Goal: Information Seeking & Learning: Learn about a topic

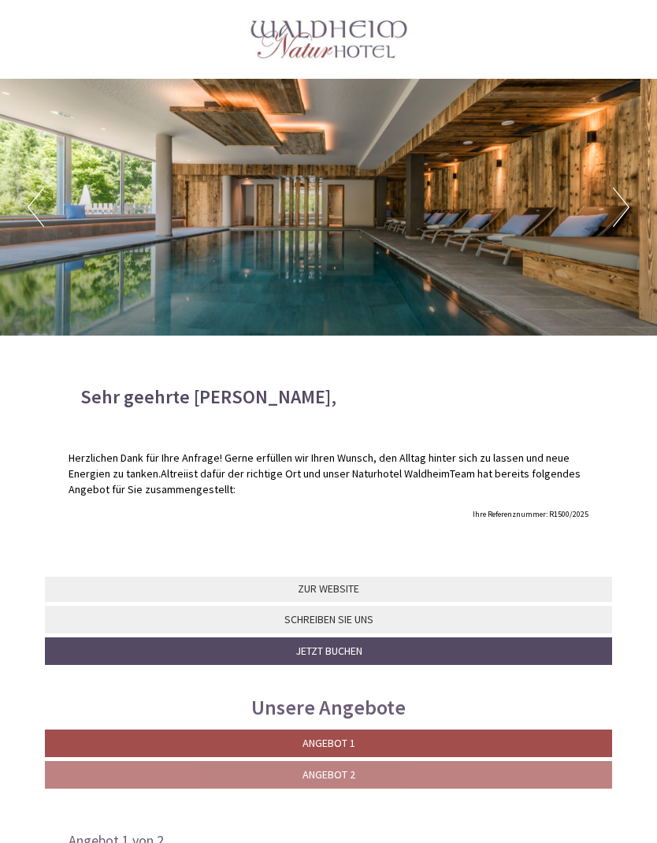
click at [359, 737] on link "Angebot 1" at bounding box center [328, 743] width 567 height 28
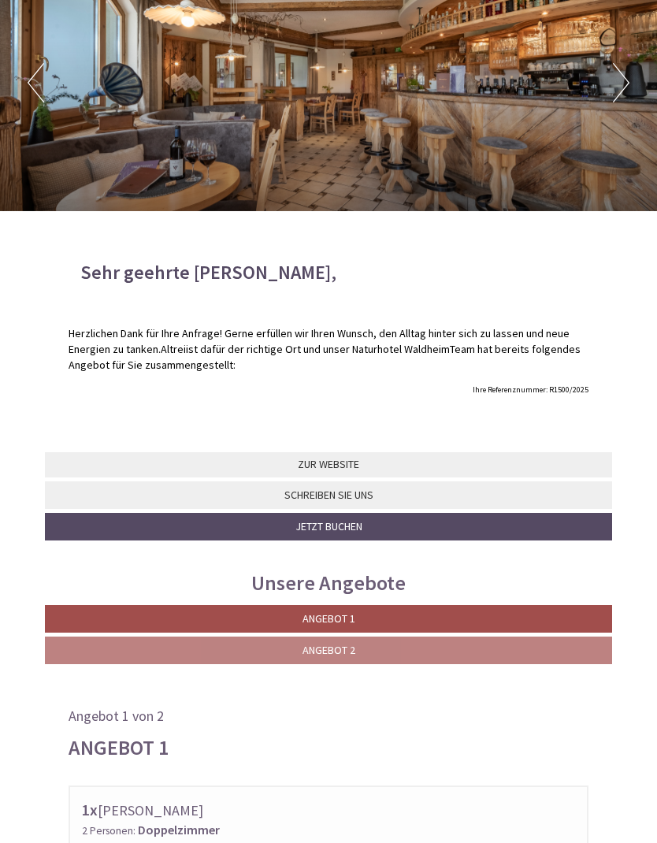
click at [351, 651] on span "Angebot 2" at bounding box center [329, 650] width 53 height 14
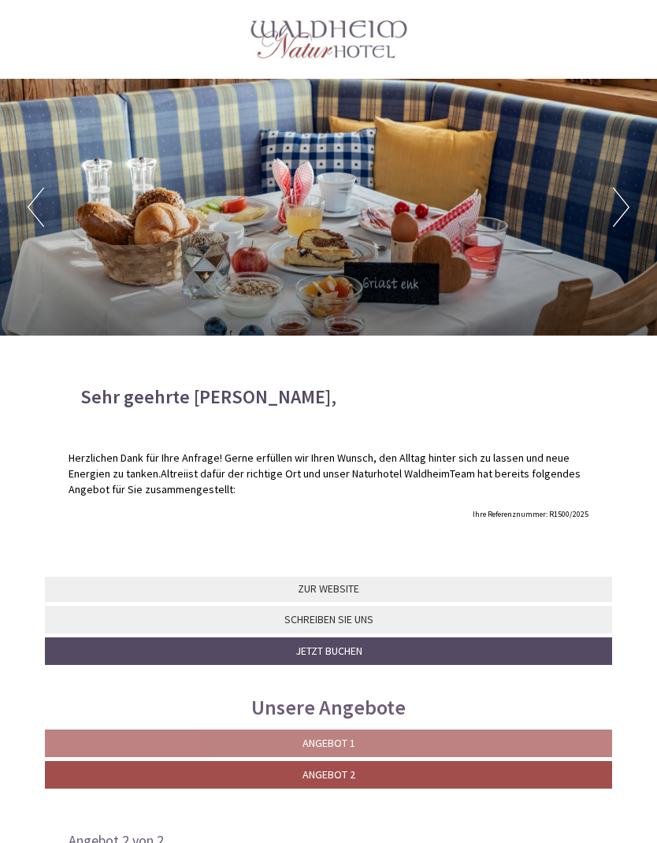
click at [618, 206] on button "Next" at bounding box center [621, 206] width 17 height 39
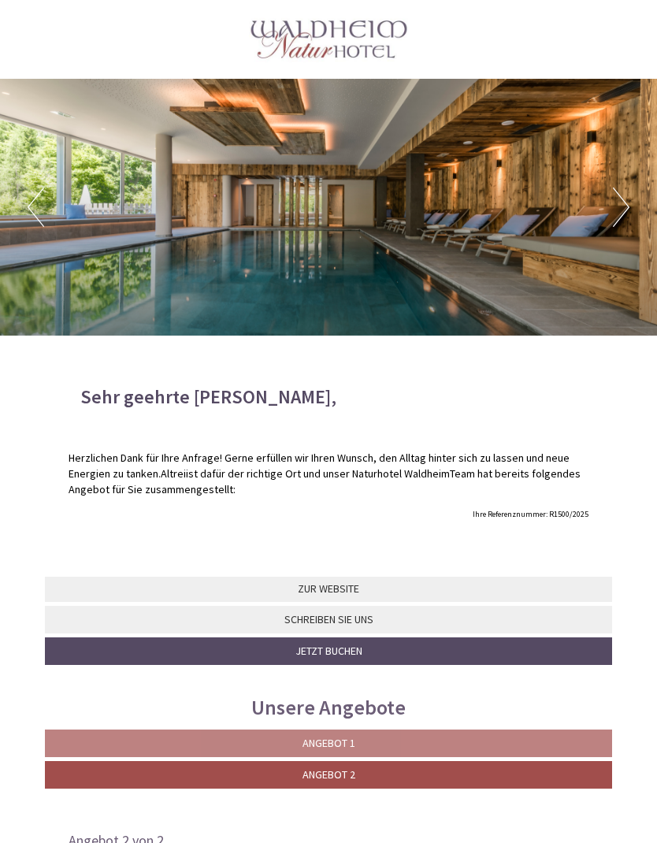
click at [618, 203] on button "Next" at bounding box center [621, 206] width 17 height 39
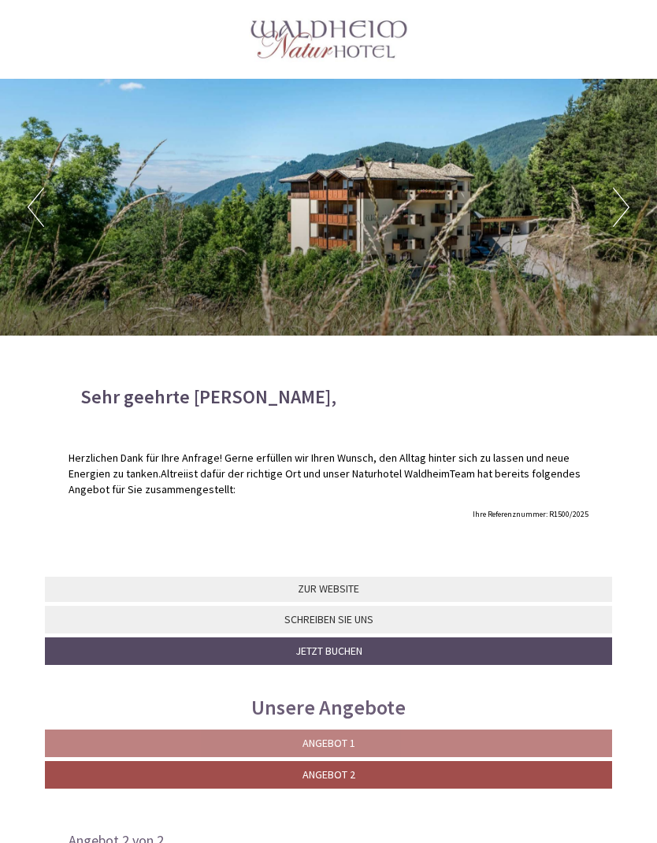
click at [607, 209] on div "Previous Next 1 2 3 4 5 6" at bounding box center [328, 207] width 657 height 257
click at [617, 206] on button "Next" at bounding box center [621, 206] width 17 height 39
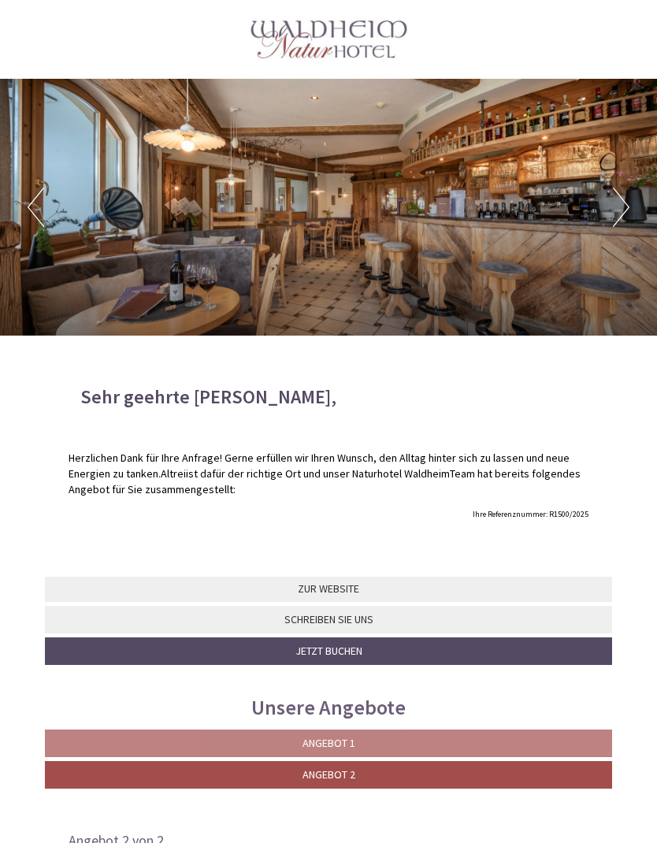
click at [600, 202] on div "Previous Next 1 2 3 4 5 6" at bounding box center [328, 207] width 657 height 257
click at [622, 208] on button "Next" at bounding box center [621, 206] width 17 height 39
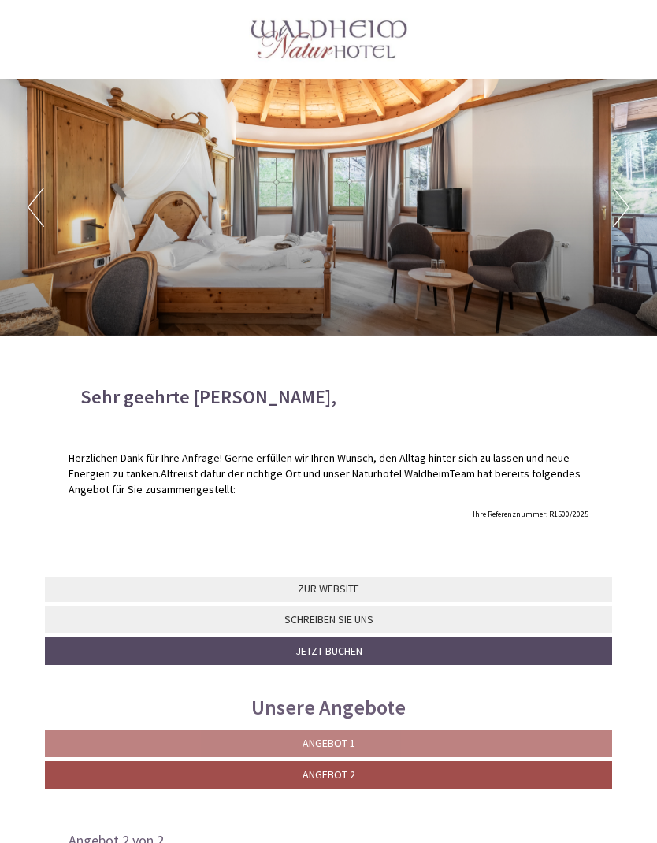
click at [613, 210] on button "Next" at bounding box center [621, 206] width 17 height 39
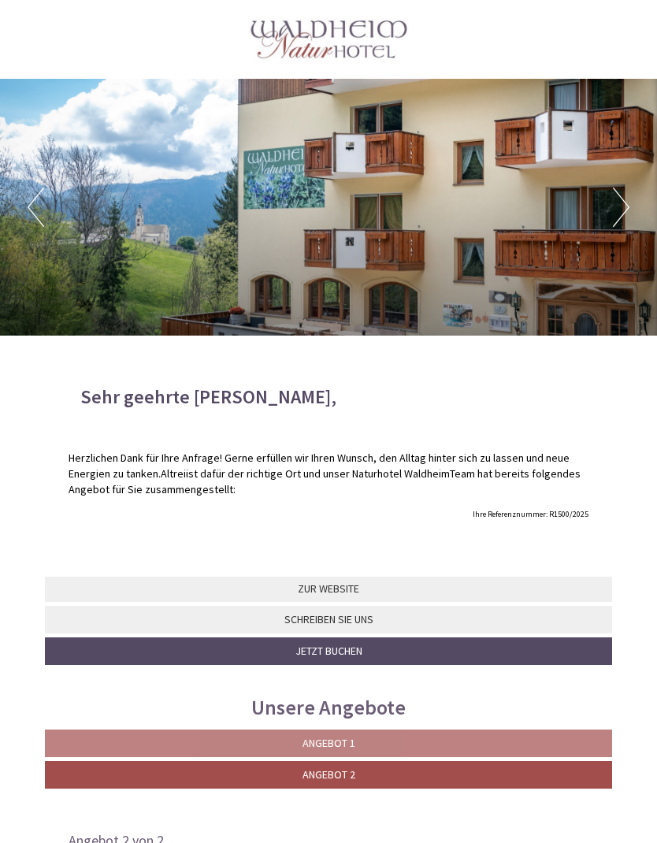
click at [614, 205] on button "Next" at bounding box center [621, 206] width 17 height 39
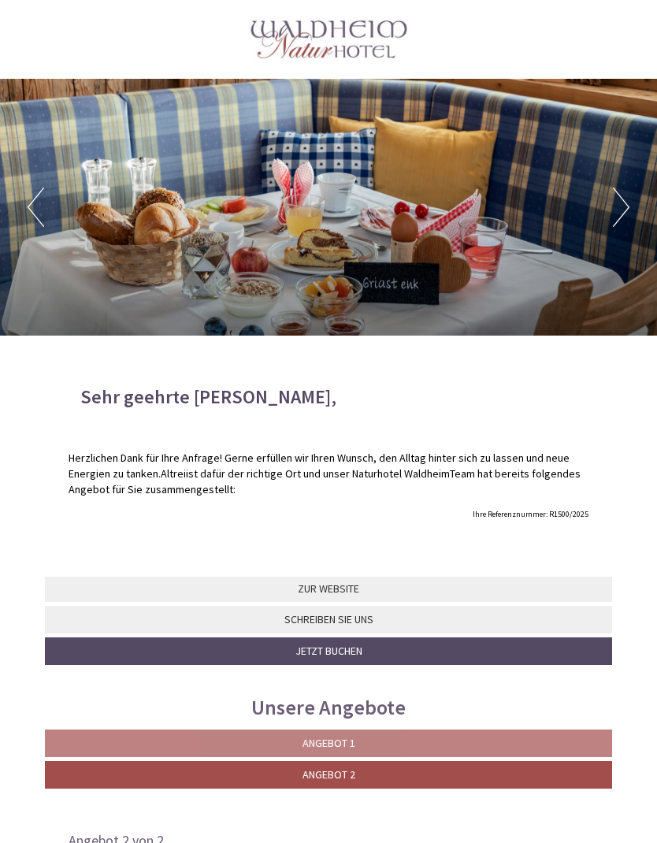
click at [344, 738] on span "Angebot 1" at bounding box center [329, 743] width 53 height 14
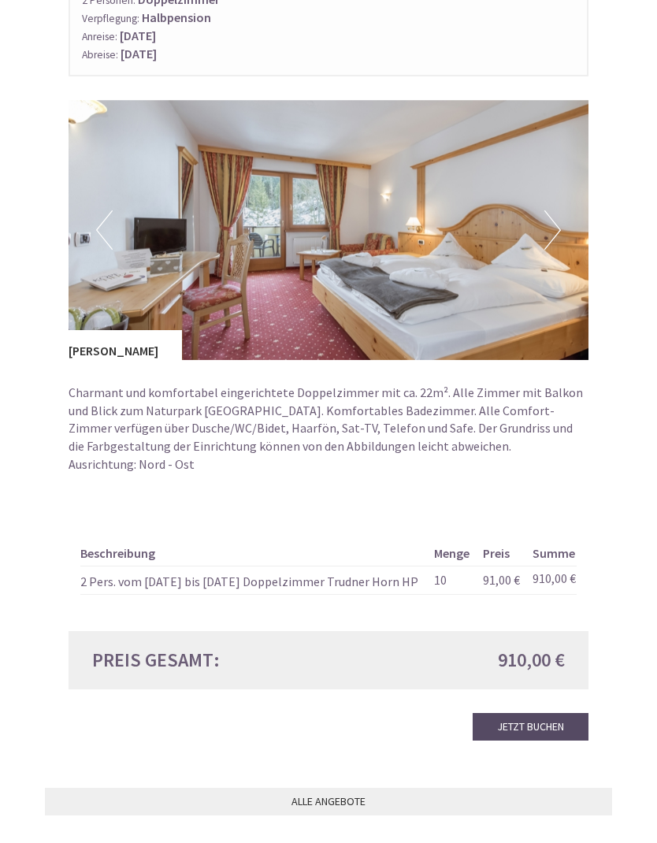
scroll to position [953, 0]
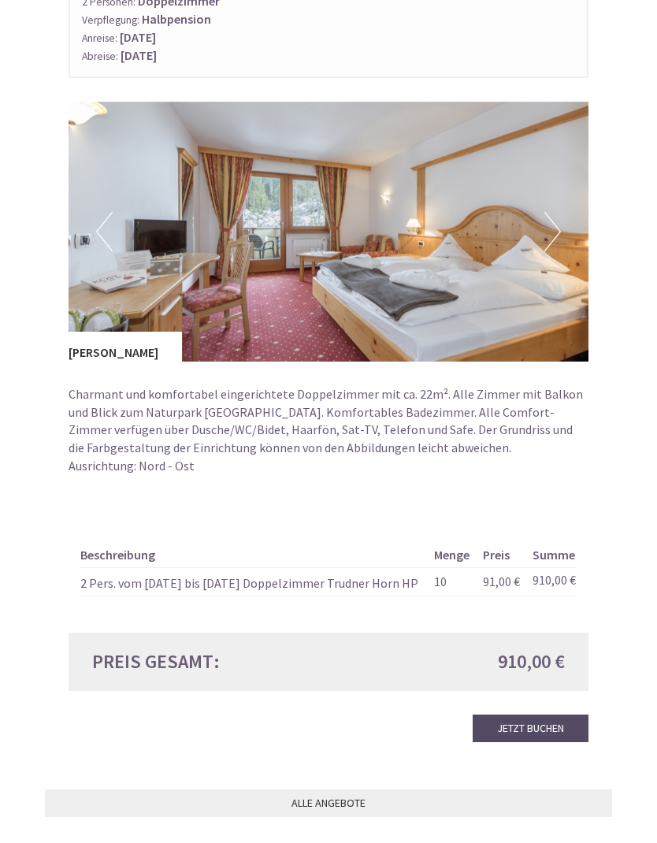
click at [551, 214] on button "Next" at bounding box center [552, 231] width 17 height 39
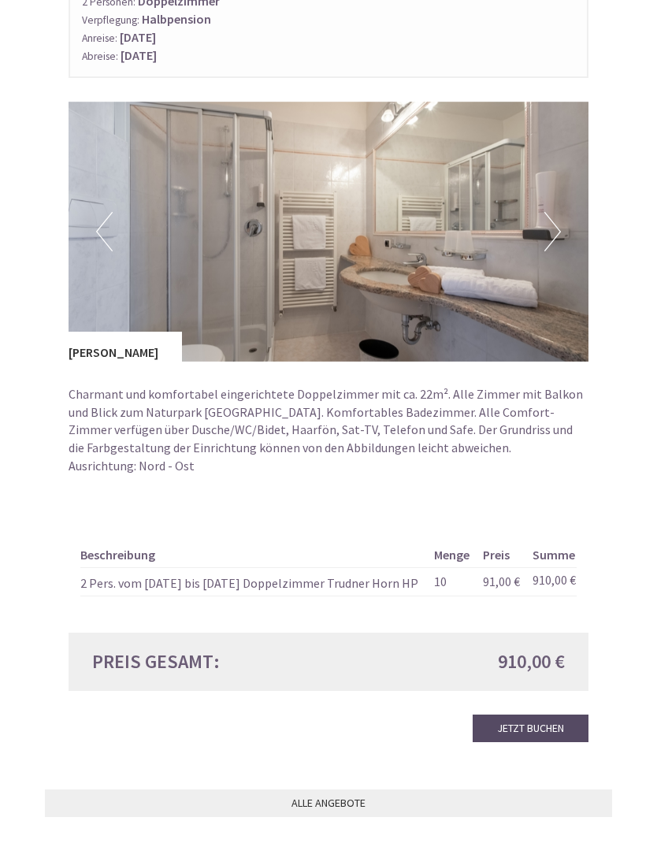
click at [542, 221] on img at bounding box center [329, 232] width 520 height 260
click at [547, 222] on button "Next" at bounding box center [552, 231] width 17 height 39
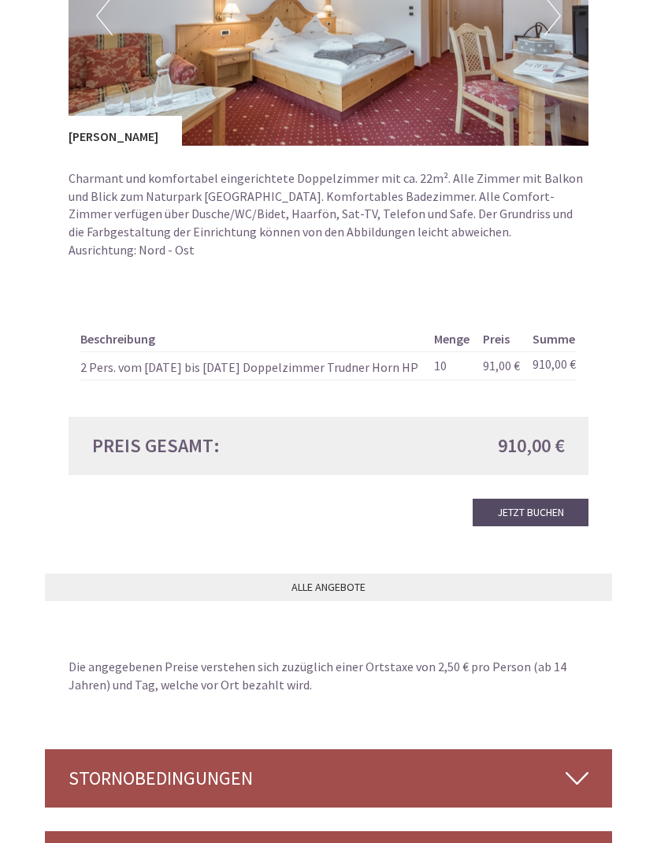
scroll to position [1176, 0]
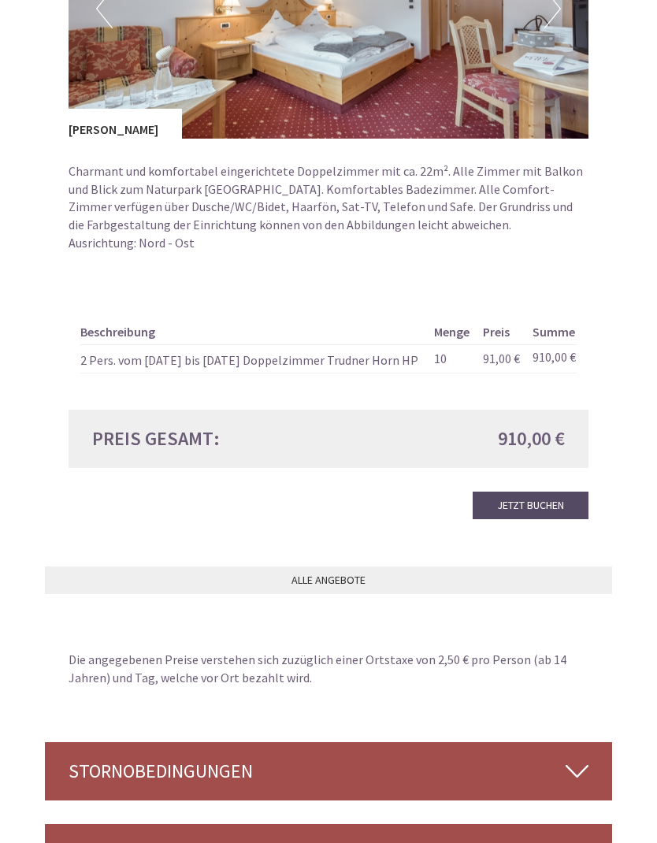
click at [350, 567] on link "ALLE ANGEBOTE" at bounding box center [328, 580] width 567 height 28
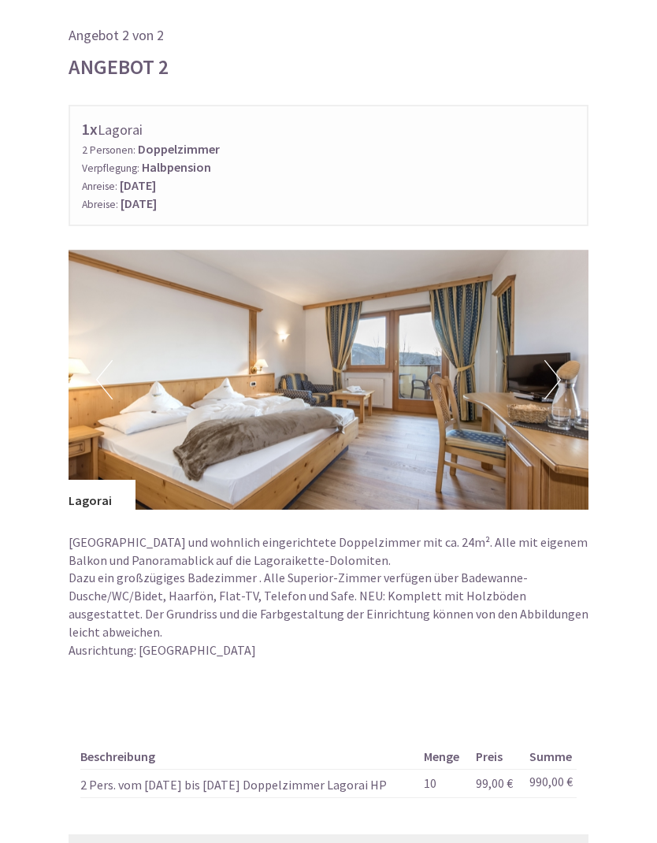
scroll to position [1741, 0]
click at [546, 366] on button "Next" at bounding box center [552, 379] width 17 height 39
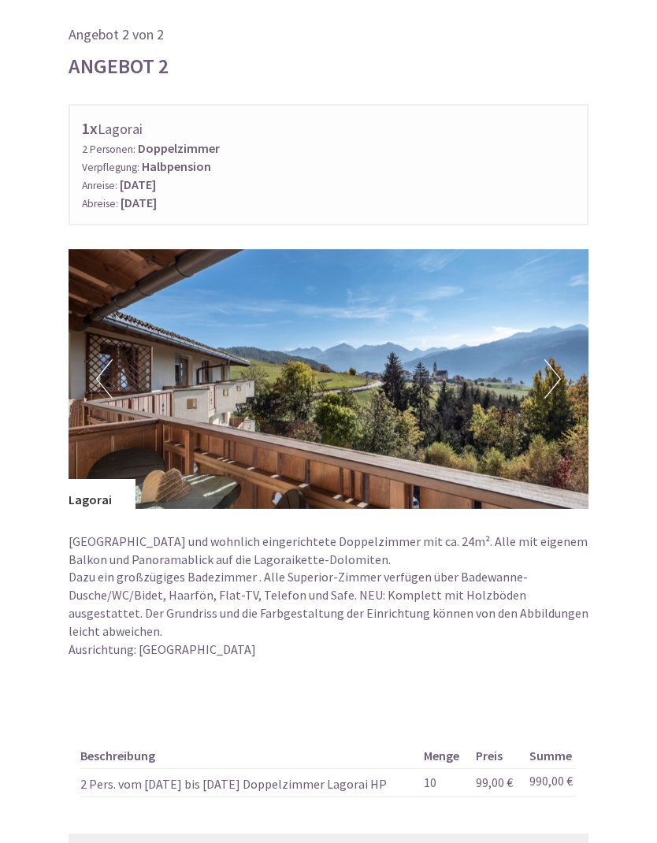
click at [553, 366] on button "Next" at bounding box center [552, 378] width 17 height 39
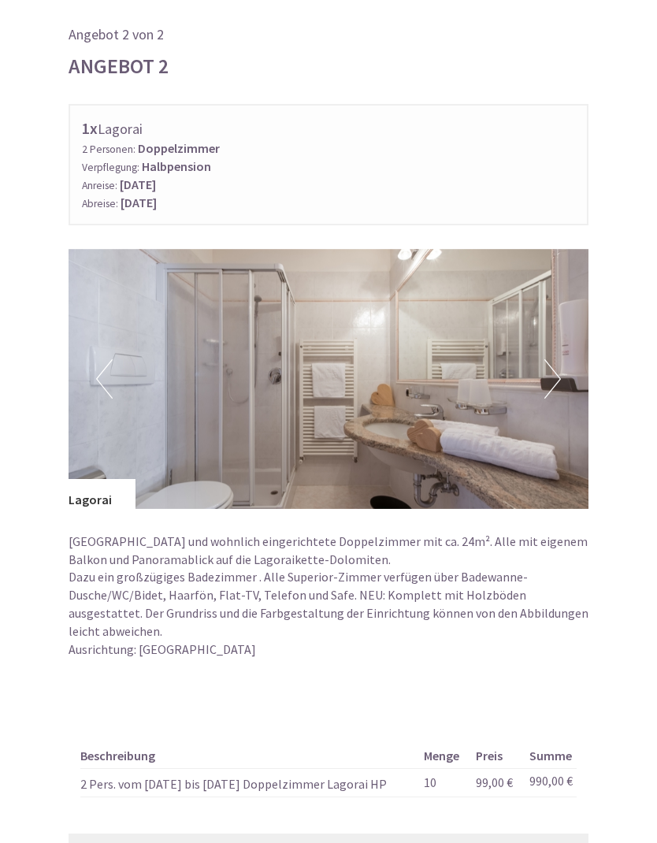
click at [548, 359] on button "Next" at bounding box center [552, 378] width 17 height 39
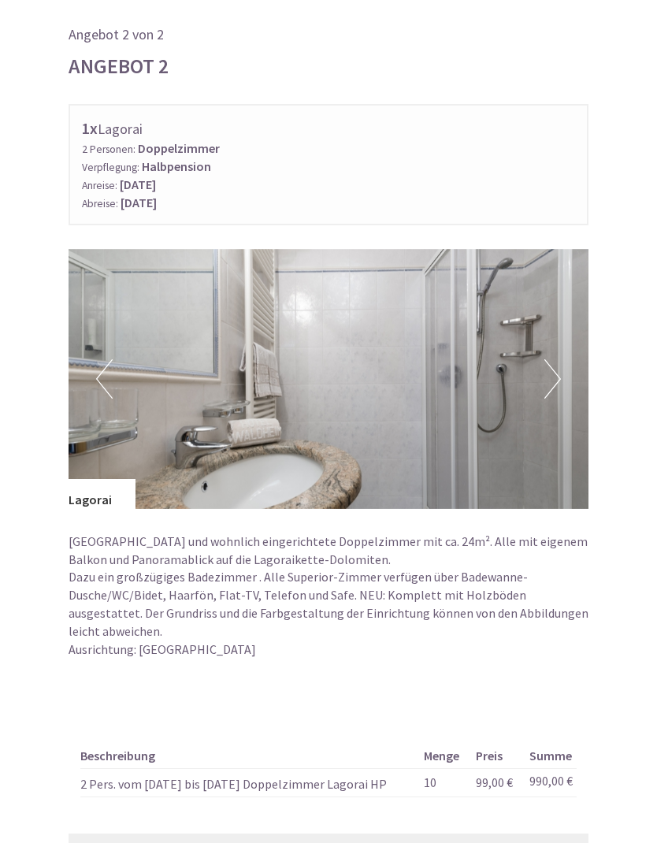
click at [546, 372] on button "Next" at bounding box center [552, 378] width 17 height 39
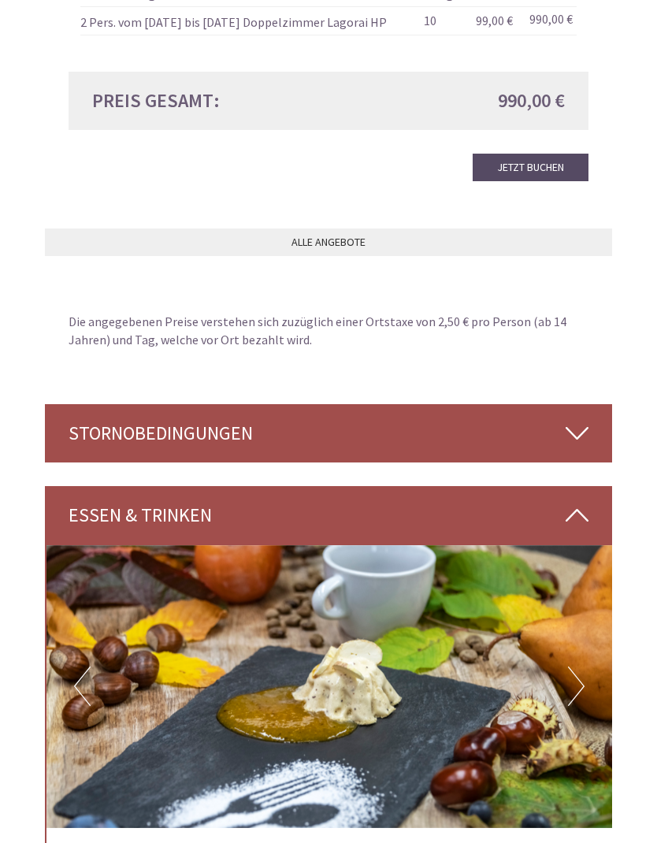
scroll to position [2504, 0]
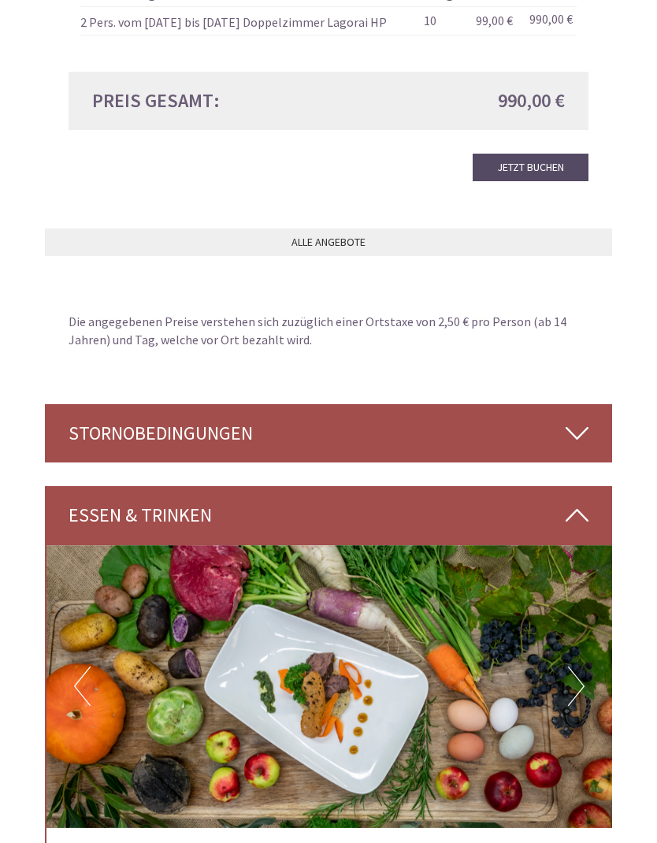
click at [580, 666] on button "Next" at bounding box center [576, 685] width 17 height 39
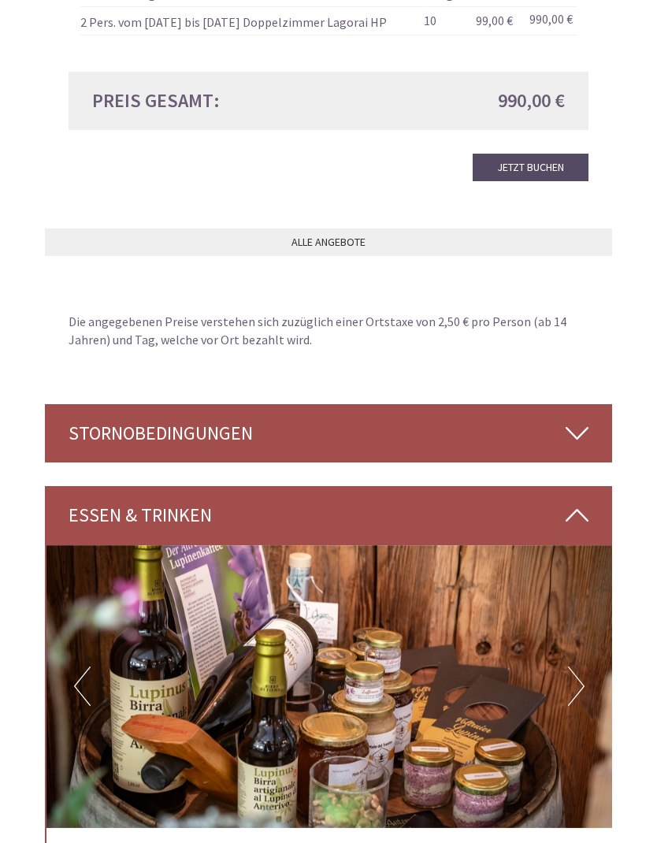
click at [574, 666] on button "Next" at bounding box center [576, 685] width 17 height 39
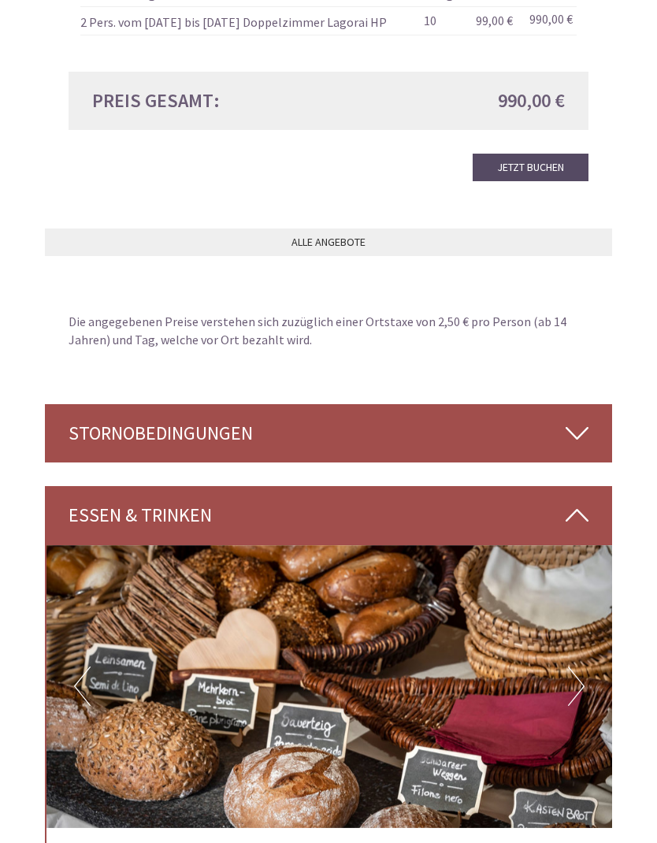
click at [573, 666] on button "Next" at bounding box center [576, 685] width 17 height 39
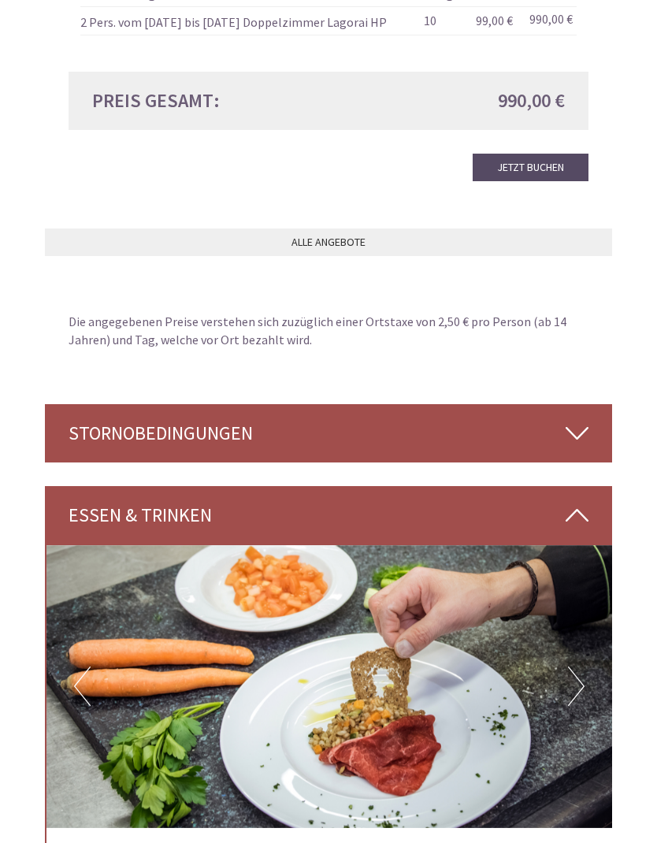
click at [573, 666] on button "Next" at bounding box center [576, 685] width 17 height 39
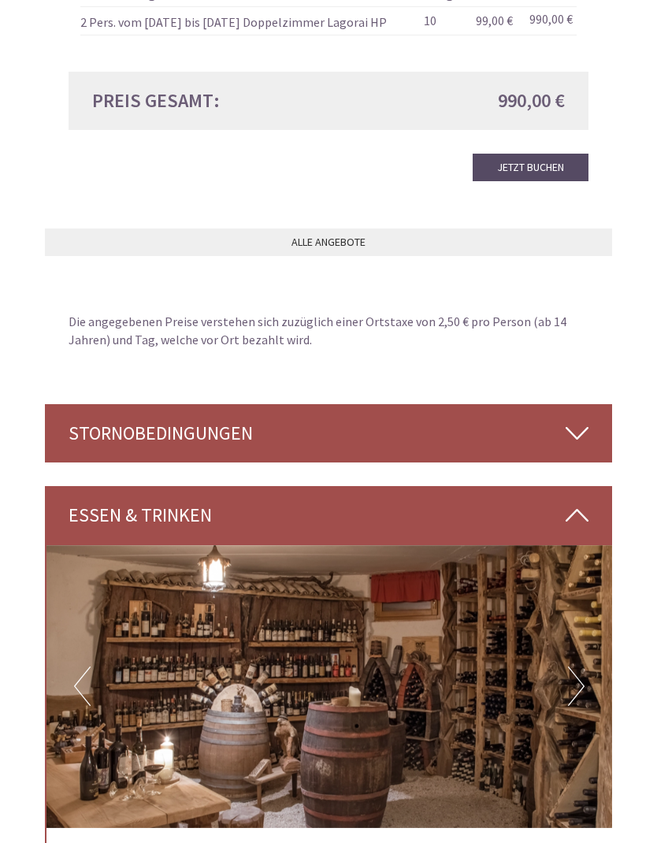
click at [570, 666] on button "Next" at bounding box center [576, 685] width 17 height 39
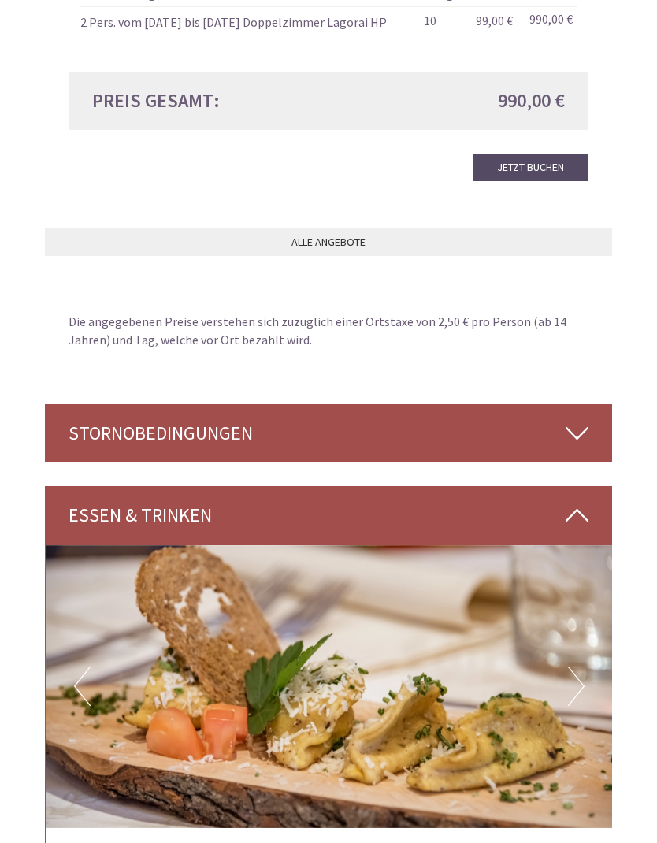
click at [565, 664] on img at bounding box center [329, 686] width 566 height 283
click at [570, 666] on button "Next" at bounding box center [576, 685] width 17 height 39
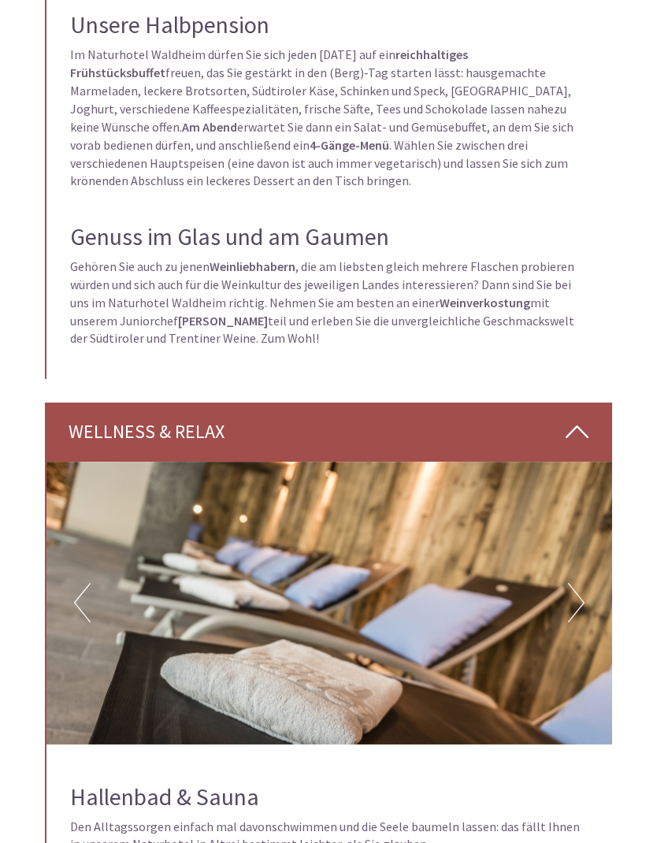
scroll to position [3660, 0]
click at [569, 583] on button "Next" at bounding box center [576, 602] width 17 height 39
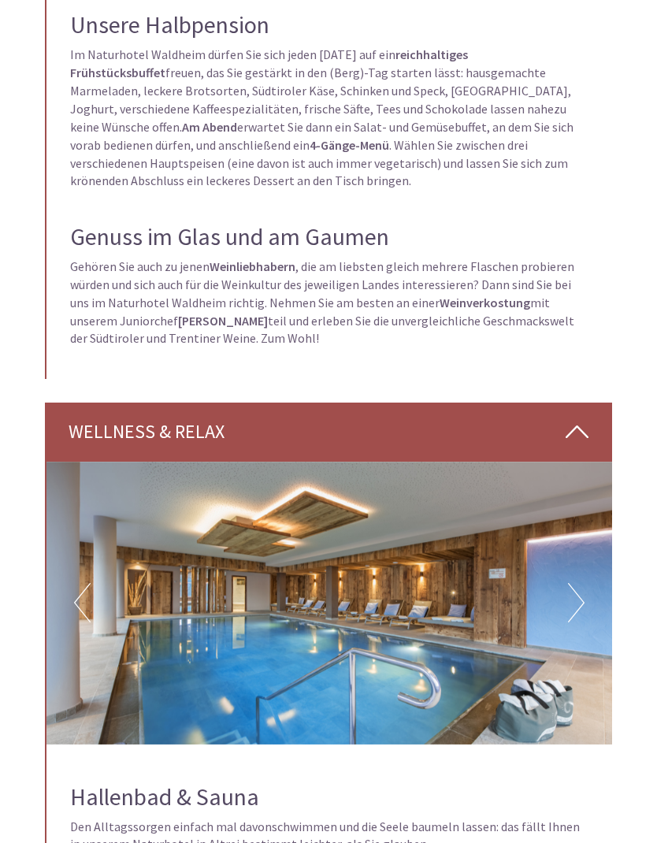
click at [565, 539] on img at bounding box center [329, 603] width 566 height 283
click at [570, 583] on button "Next" at bounding box center [576, 602] width 17 height 39
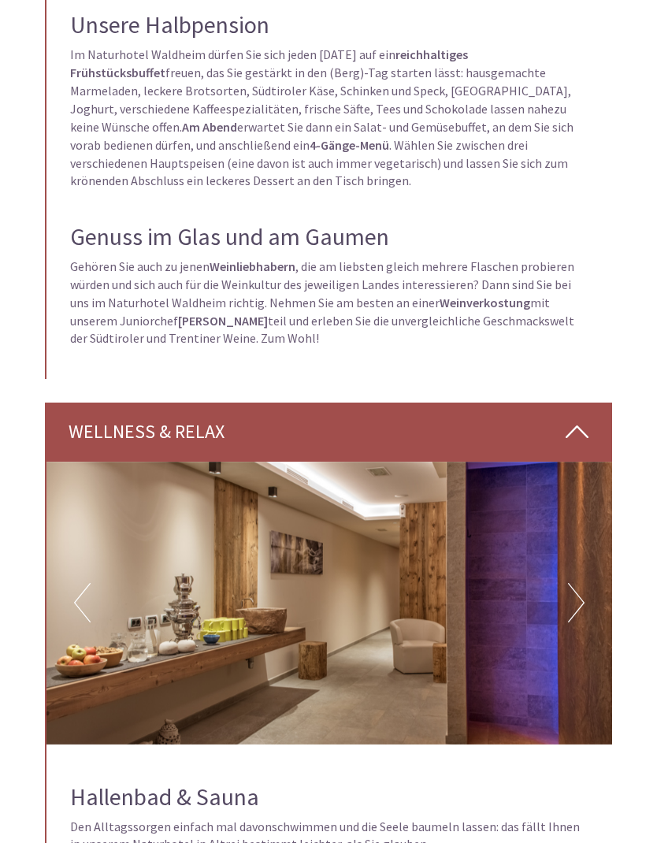
click at [571, 583] on button "Next" at bounding box center [576, 602] width 17 height 39
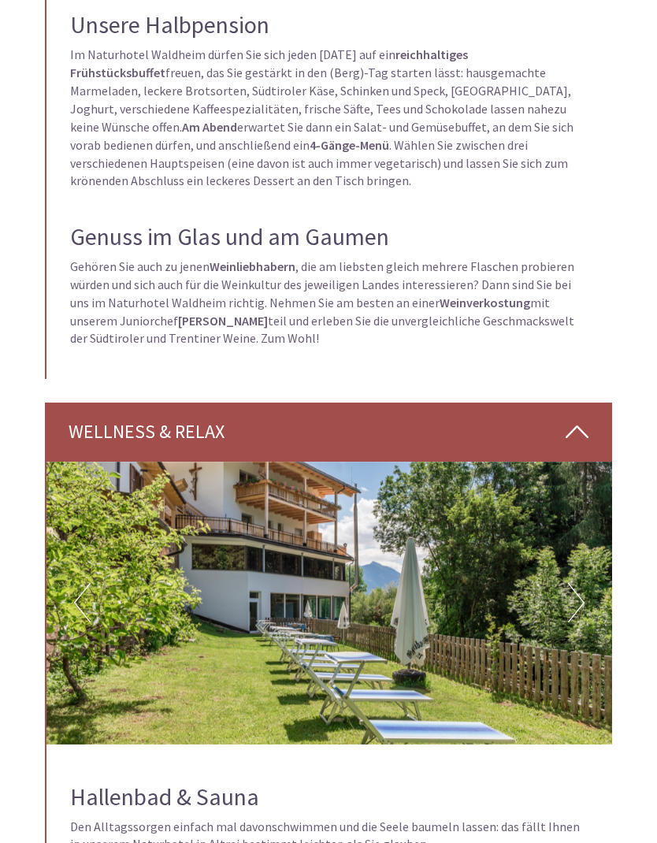
click at [576, 583] on button "Next" at bounding box center [576, 602] width 17 height 39
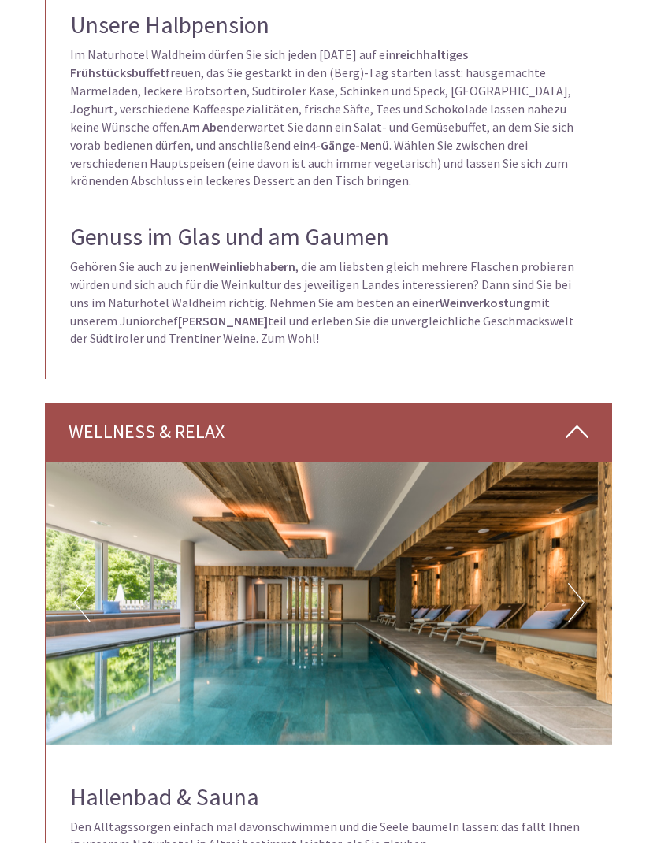
click at [570, 583] on button "Next" at bounding box center [576, 602] width 17 height 39
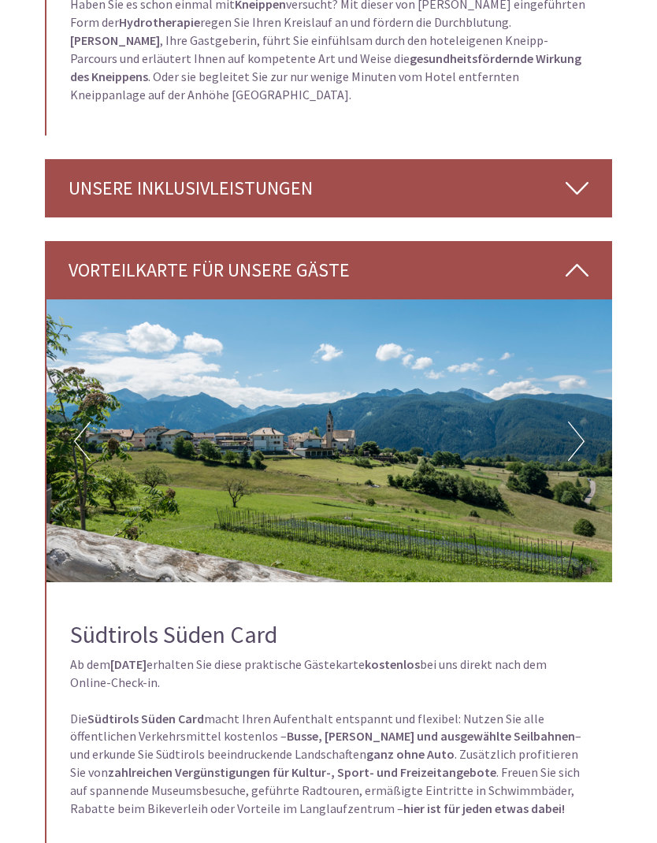
scroll to position [4658, 0]
